Goal: Use online tool/utility: Utilize a website feature to perform a specific function

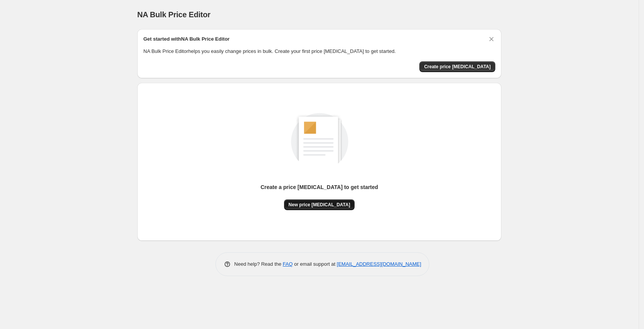
click at [308, 200] on button "New price change job" at bounding box center [319, 204] width 71 height 11
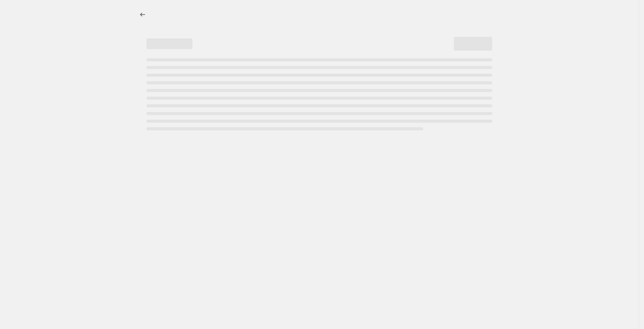
select select "percentage"
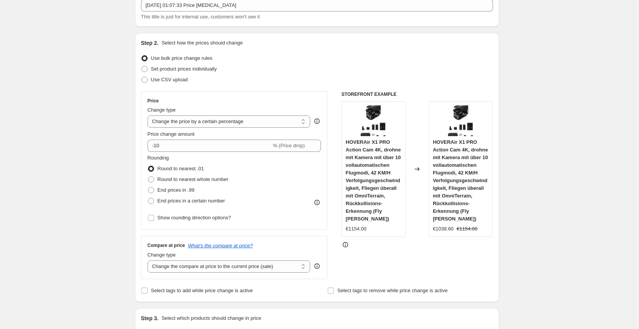
scroll to position [52, 0]
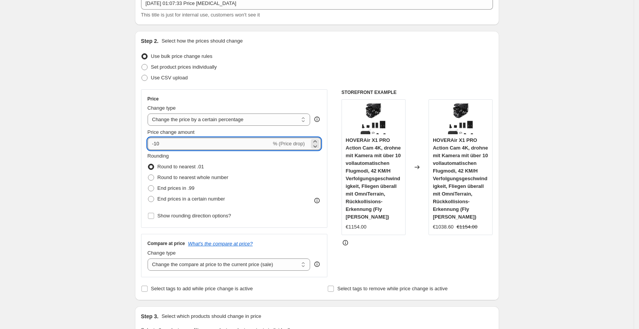
click at [216, 146] on input "-10" at bounding box center [210, 144] width 124 height 12
type input "-1"
type input "-25"
click at [409, 89] on div "Step 2. Select how the prices should change Use bulk price change rules Set pro…" at bounding box center [317, 165] width 352 height 257
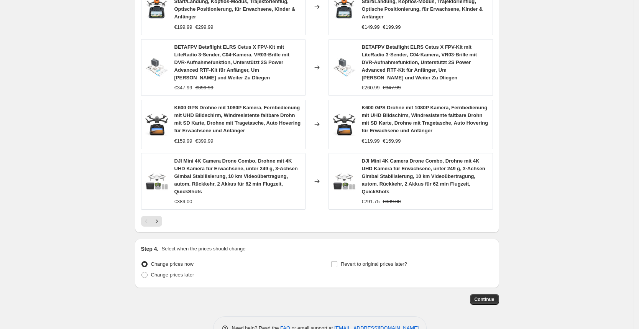
scroll to position [542, 0]
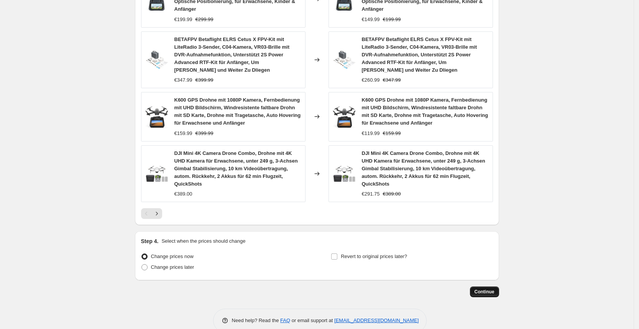
drag, startPoint x: 487, startPoint y: 271, endPoint x: 487, endPoint y: 277, distance: 6.1
click at [487, 289] on span "Continue" at bounding box center [485, 292] width 20 height 6
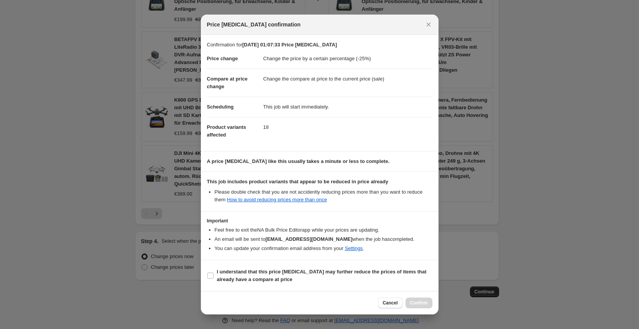
drag, startPoint x: 306, startPoint y: 283, endPoint x: 319, endPoint y: 287, distance: 14.0
click at [306, 283] on span "I understand that this price change job may further reduce the prices of items …" at bounding box center [325, 275] width 216 height 15
click at [214, 279] on input "I understand that this price change job may further reduce the prices of items …" at bounding box center [210, 276] width 6 height 6
checkbox input "true"
click at [412, 302] on span "Confirm" at bounding box center [419, 303] width 18 height 6
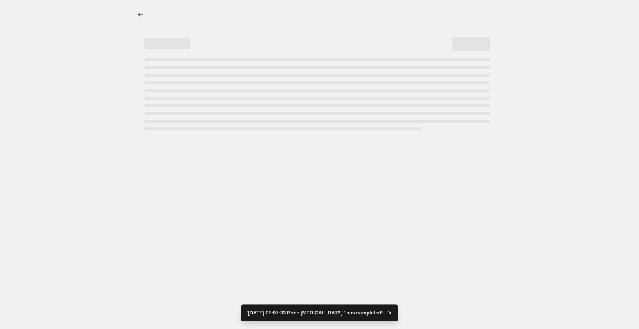
select select "percentage"
